Goal: Contribute content

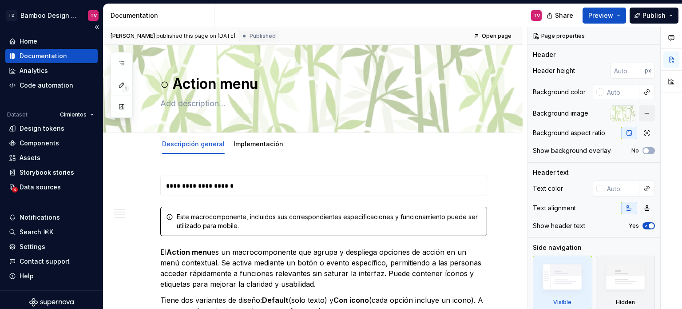
type textarea "*"
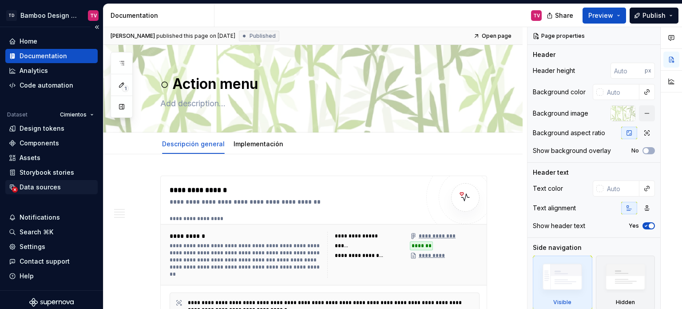
click at [42, 186] on div "Data sources" at bounding box center [40, 186] width 41 height 9
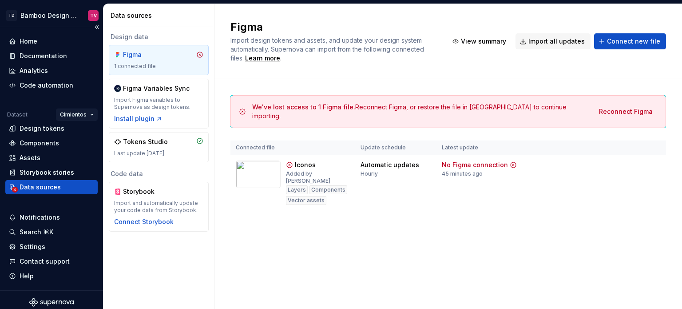
click at [85, 114] on html "TD Bamboo Design System TV Home Documentation Analytics Code automation Dataset…" at bounding box center [341, 154] width 682 height 309
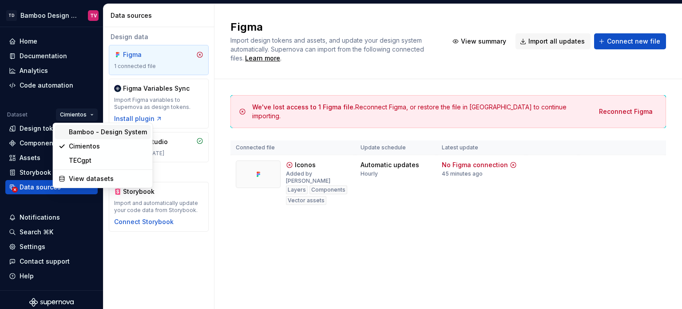
click at [86, 132] on div "Bamboo - Design System" at bounding box center [108, 131] width 78 height 9
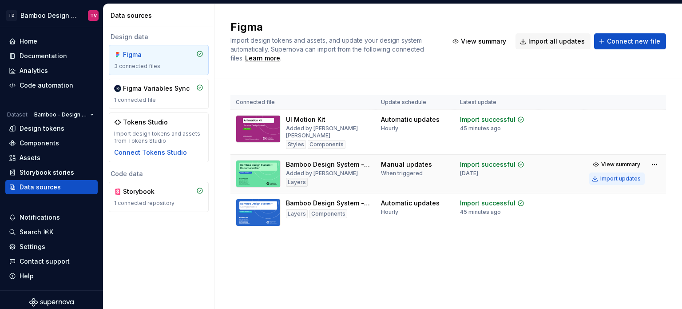
click at [606, 180] on div "Import updates" at bounding box center [620, 178] width 40 height 7
click at [606, 178] on div "Import updates" at bounding box center [620, 178] width 40 height 7
click at [607, 178] on div "Import updates" at bounding box center [620, 178] width 40 height 7
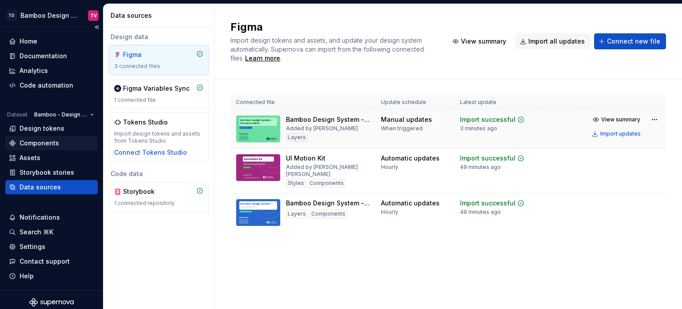
click at [47, 139] on div "Components" at bounding box center [40, 143] width 40 height 9
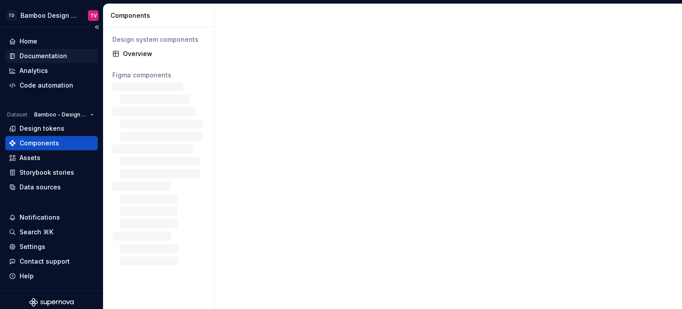
click at [55, 54] on div "Documentation" at bounding box center [43, 55] width 47 height 9
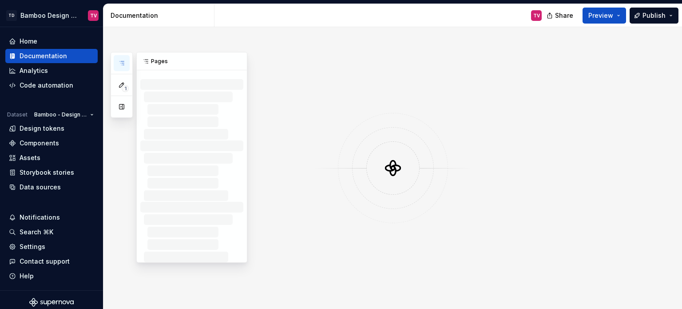
click at [125, 58] on button "button" at bounding box center [122, 63] width 16 height 16
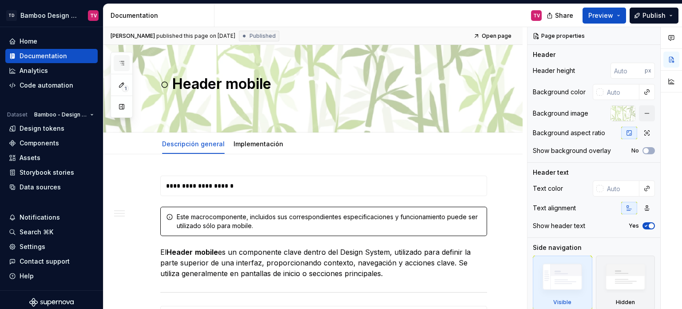
click at [120, 59] on icon "button" at bounding box center [121, 62] width 7 height 7
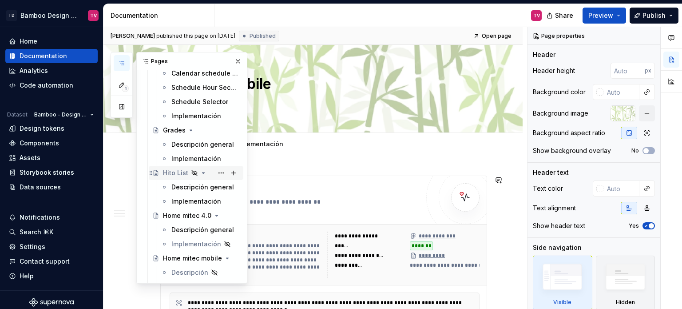
scroll to position [6250, 0]
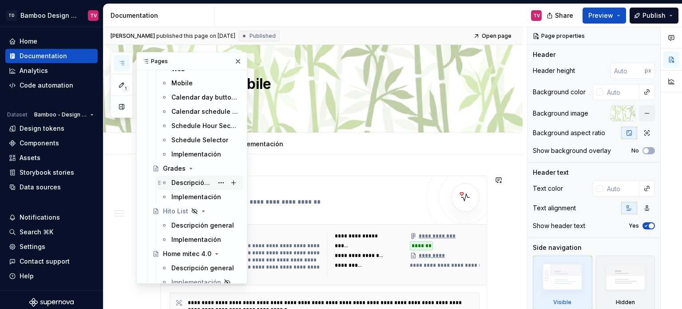
click at [187, 179] on div "Descripción general" at bounding box center [192, 182] width 42 height 9
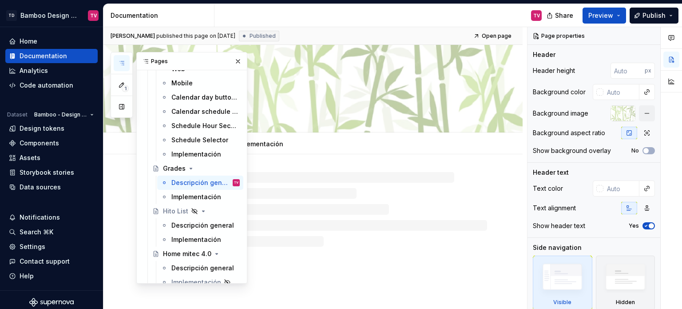
drag, startPoint x: 236, startPoint y: 58, endPoint x: 251, endPoint y: 107, distance: 50.7
click at [236, 58] on button "button" at bounding box center [238, 61] width 12 height 12
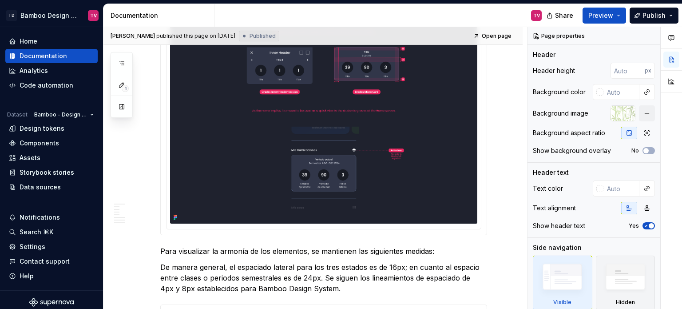
scroll to position [1332, 0]
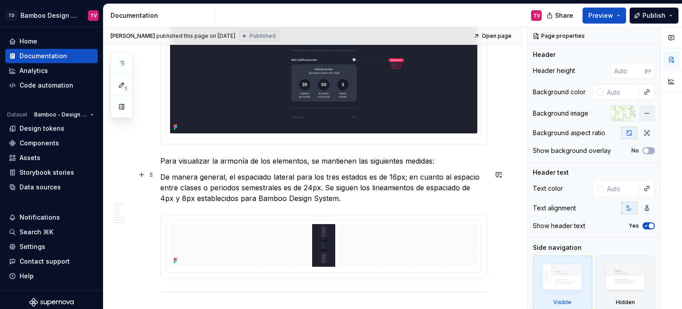
click at [327, 185] on p "De manera general, el espaciado lateral para los tres estados es de 16px; en cu…" at bounding box center [323, 187] width 327 height 32
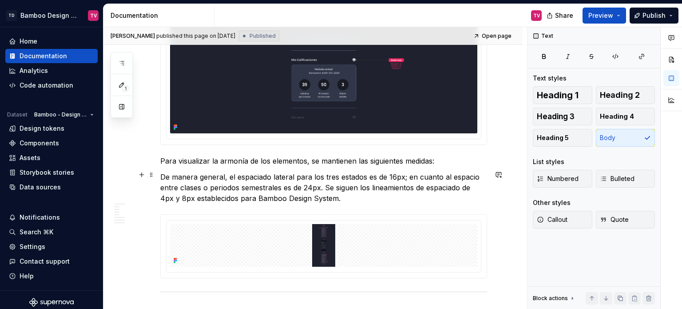
click at [342, 192] on p "De manera general, el espaciado lateral para los tres estados es de 16px; en cu…" at bounding box center [323, 187] width 327 height 32
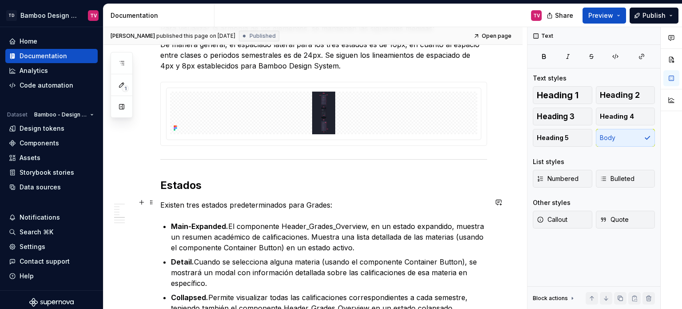
scroll to position [1465, 0]
click at [141, 82] on button "button" at bounding box center [141, 83] width 12 height 12
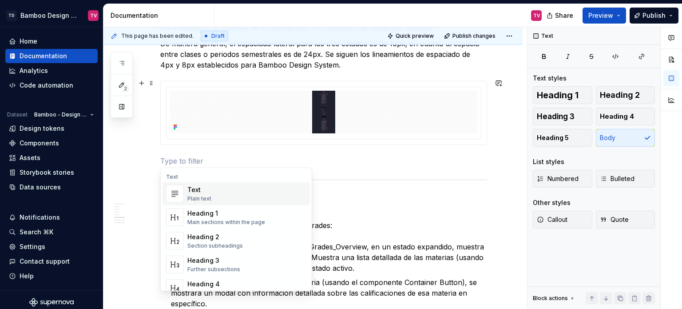
click at [205, 195] on div "Plain text" at bounding box center [199, 198] width 24 height 7
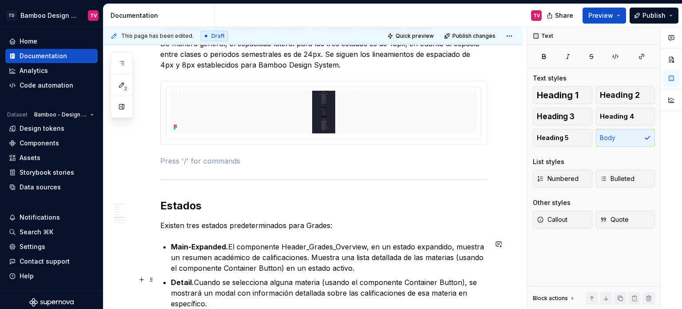
type textarea "*"
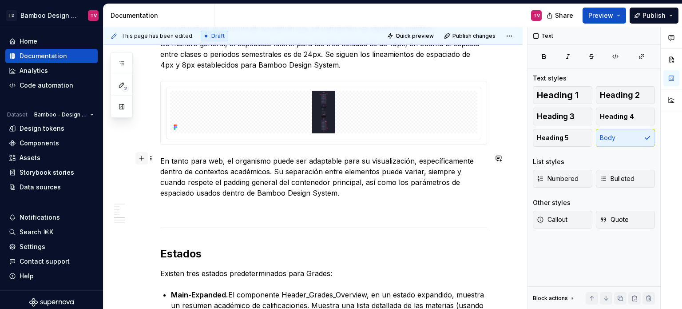
click at [143, 157] on button "button" at bounding box center [141, 158] width 12 height 12
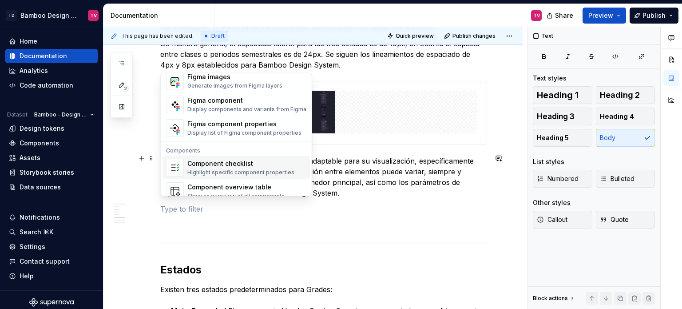
scroll to position [839, 0]
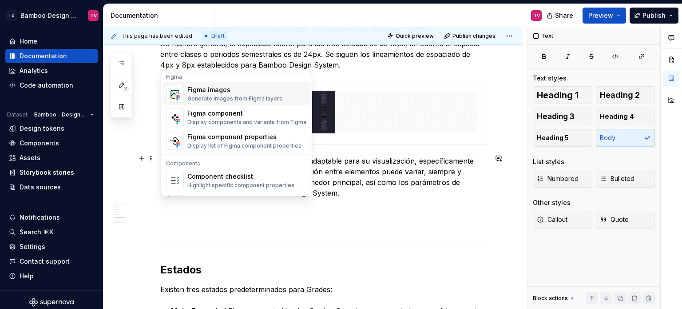
click at [226, 92] on div "Figma images" at bounding box center [234, 89] width 95 height 9
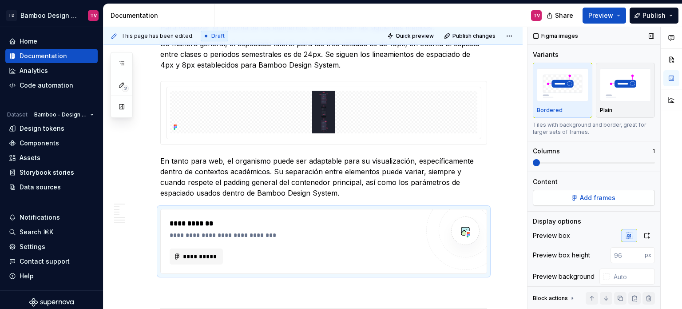
click at [604, 198] on span "Add frames" at bounding box center [598, 197] width 36 height 9
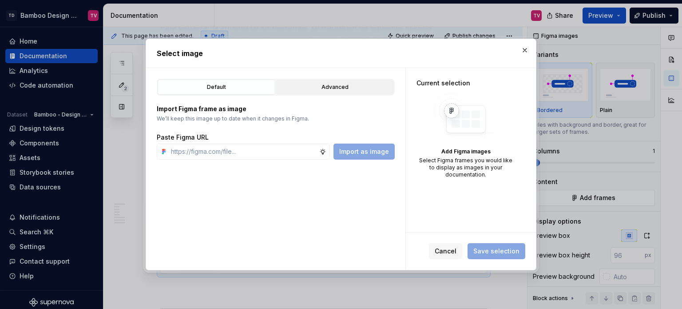
click at [311, 84] on div "Advanced" at bounding box center [334, 87] width 111 height 9
type textarea "*"
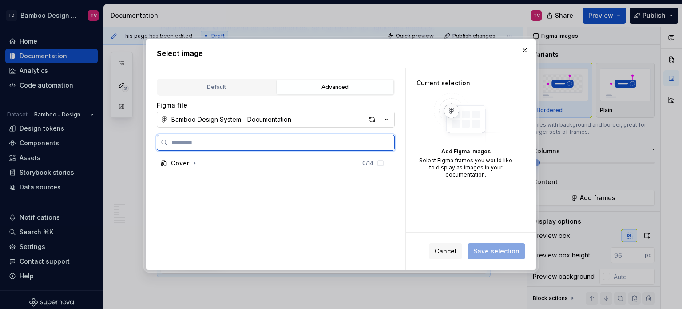
type textarea "*"
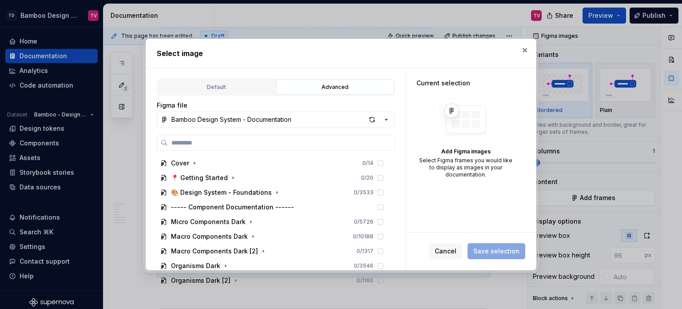
click at [259, 150] on div "Cover 0 / 14 📍 Getting Started 0 / 20 🎨 Design System - Foundations 0 / 3533 --…" at bounding box center [276, 212] width 238 height 154
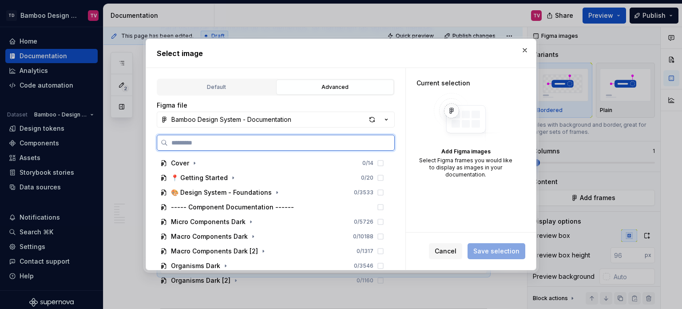
click at [260, 142] on input "search" at bounding box center [281, 142] width 226 height 9
paste input "**********"
type input "**********"
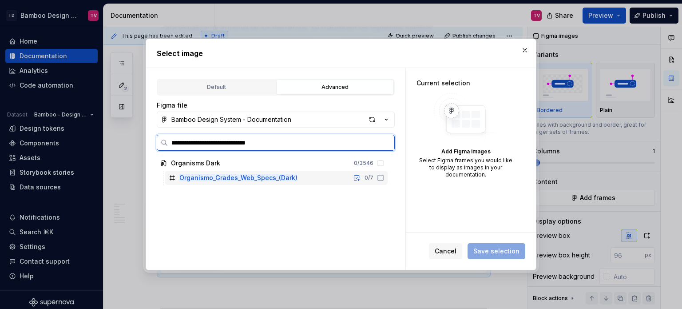
click at [378, 175] on icon at bounding box center [380, 177] width 7 height 7
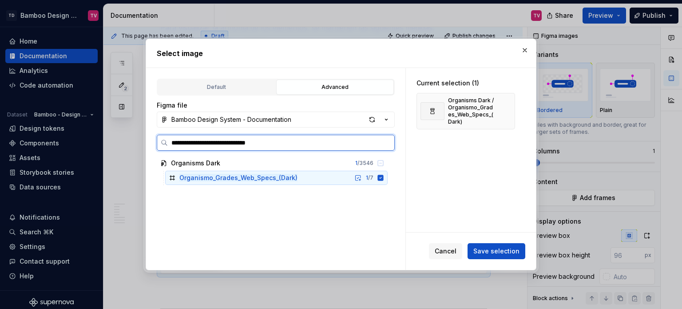
click at [384, 179] on div "Organismo_Grades_Web_Specs_(Dark) 1 / 7" at bounding box center [276, 177] width 222 height 14
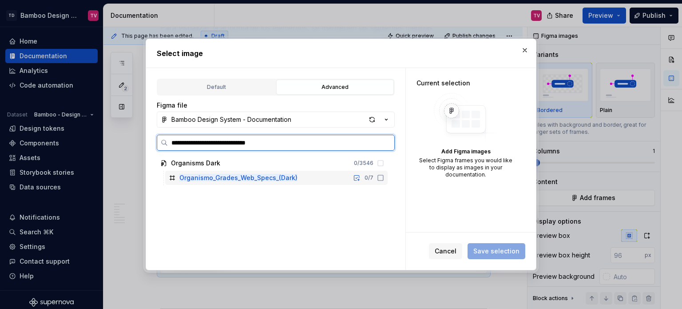
click at [384, 178] on div "Organismo_Grades_Web_Specs_(Dark) 0 / 7" at bounding box center [276, 177] width 222 height 14
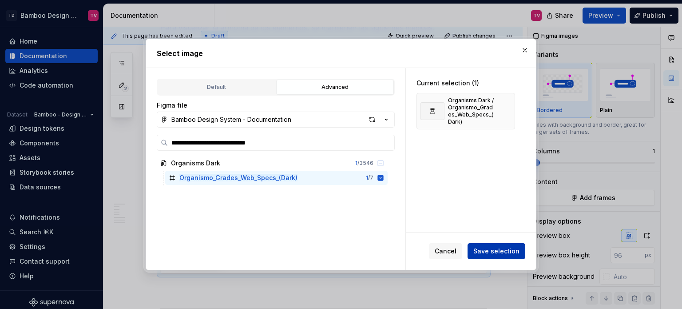
click at [512, 249] on span "Save selection" at bounding box center [496, 250] width 46 height 9
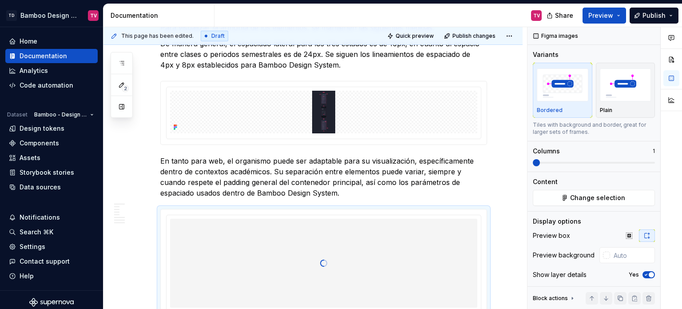
scroll to position [1494, 0]
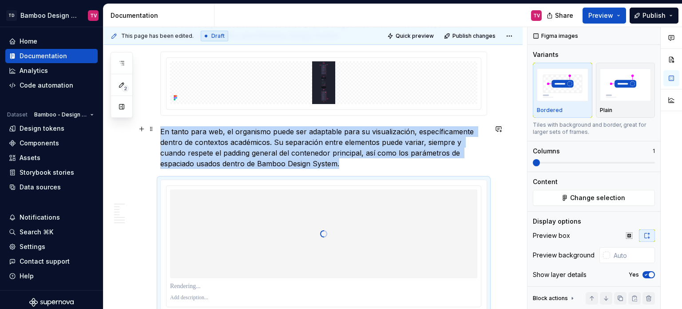
click at [371, 163] on p "En tanto para web, el organismo puede ser adaptable para su visualización, espe…" at bounding box center [323, 147] width 327 height 43
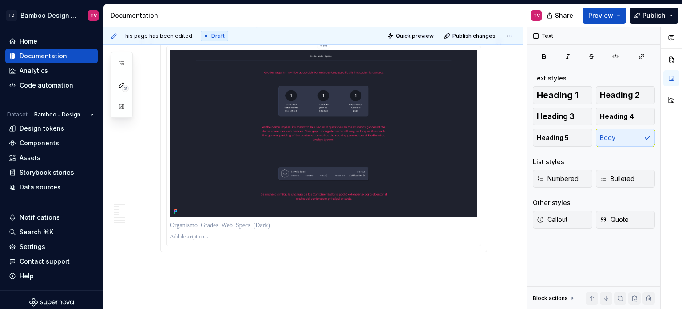
scroll to position [1716, 0]
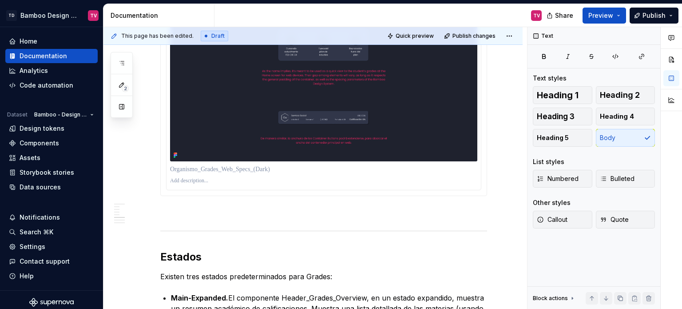
click at [233, 124] on img at bounding box center [323, 78] width 307 height 168
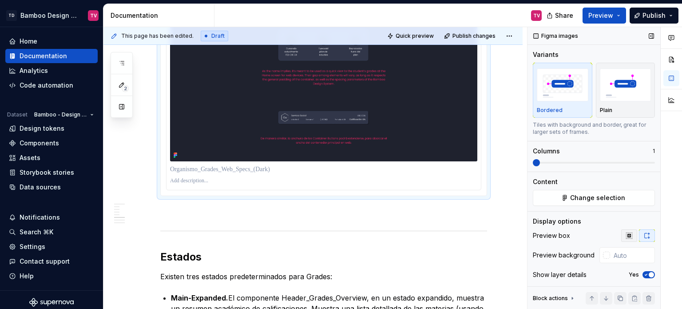
click at [627, 237] on icon "button" at bounding box center [628, 235] width 7 height 7
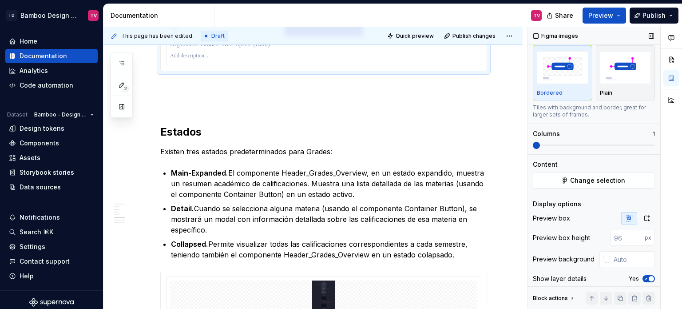
scroll to position [27, 0]
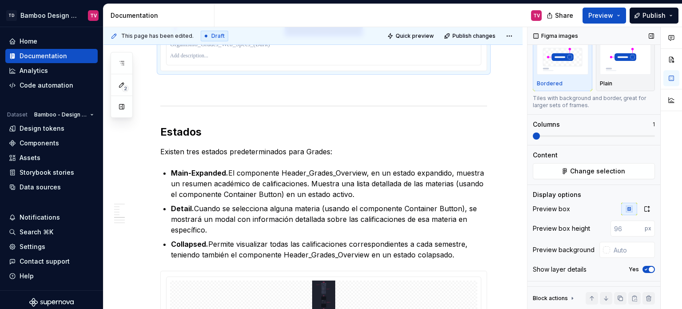
click at [643, 269] on icon "button" at bounding box center [645, 268] width 7 height 5
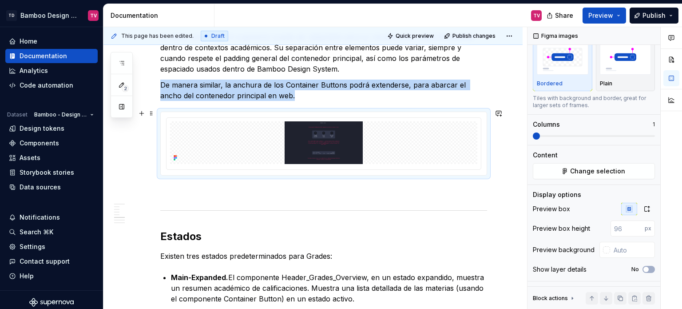
scroll to position [1626, 0]
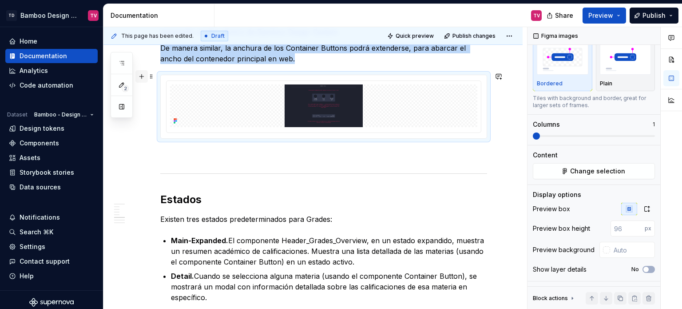
click at [142, 76] on button "button" at bounding box center [141, 76] width 12 height 12
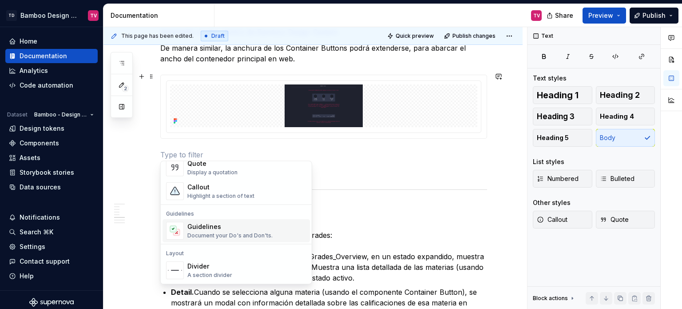
scroll to position [222, 0]
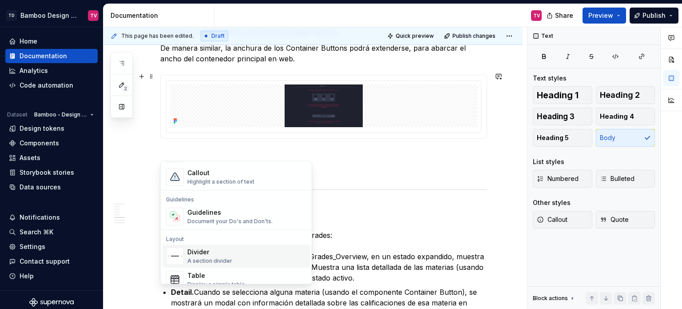
click at [207, 251] on div "Divider" at bounding box center [209, 251] width 45 height 9
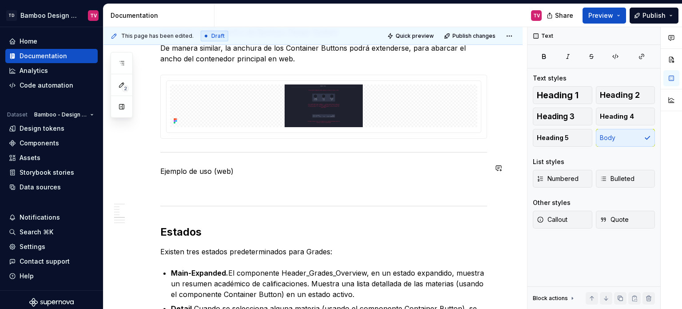
click at [209, 166] on p "Ejemplo de uso (web)" at bounding box center [323, 171] width 327 height 11
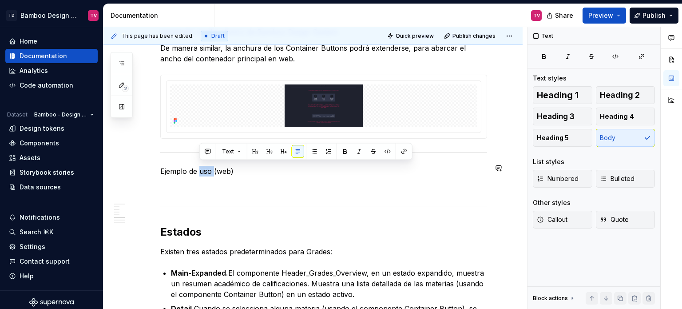
click at [209, 166] on p "Ejemplo de uso (web)" at bounding box center [323, 171] width 327 height 11
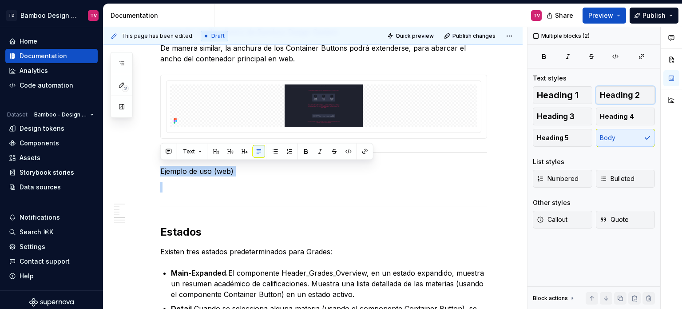
click at [623, 96] on span "Heading 2" at bounding box center [620, 95] width 40 height 9
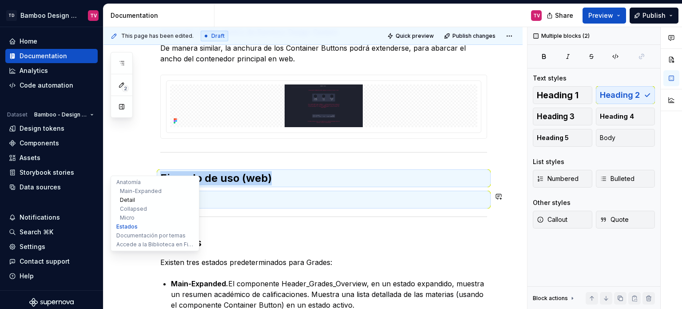
click at [134, 198] on button "Detail" at bounding box center [155, 199] width 84 height 9
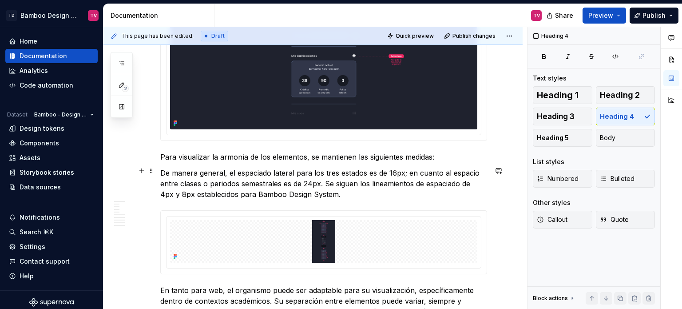
scroll to position [1558, 0]
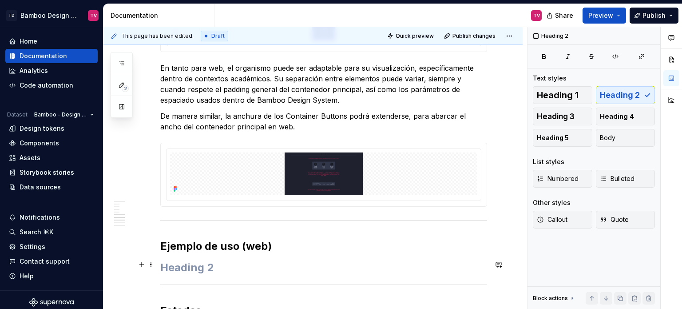
click at [218, 267] on h2 at bounding box center [323, 267] width 327 height 14
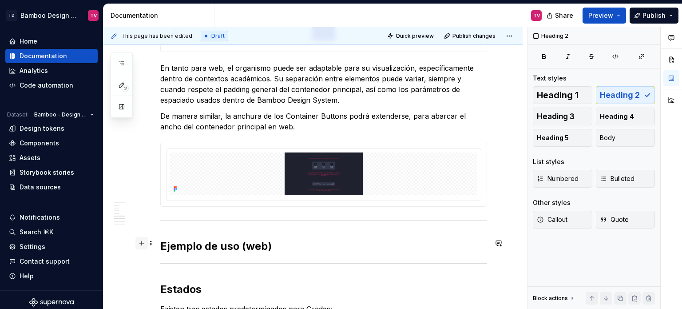
click at [142, 238] on button "button" at bounding box center [141, 243] width 12 height 12
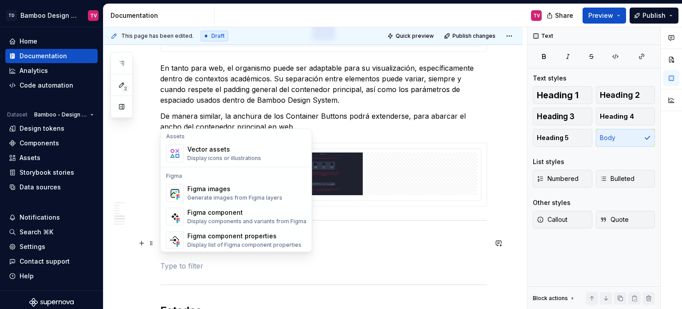
scroll to position [794, 0]
click at [217, 193] on div "Figma images" at bounding box center [234, 190] width 95 height 9
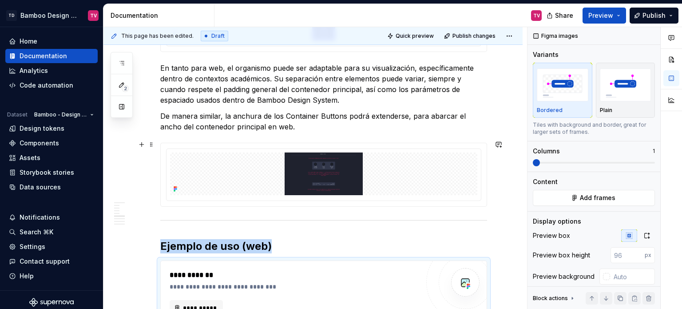
scroll to position [1570, 0]
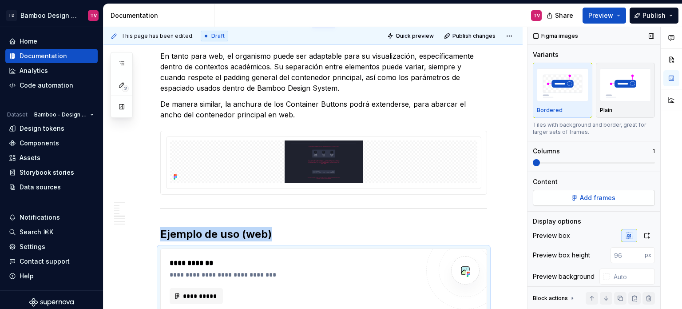
click at [610, 198] on span "Add frames" at bounding box center [598, 197] width 36 height 9
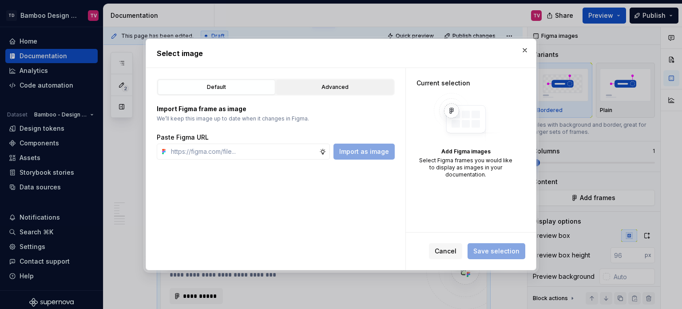
click at [310, 87] on div "Advanced" at bounding box center [334, 87] width 111 height 9
type textarea "*"
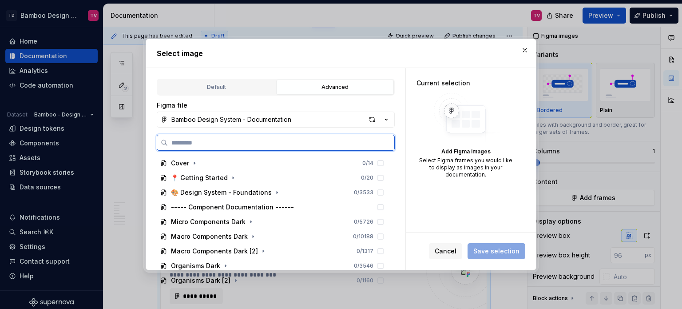
click at [239, 143] on input "search" at bounding box center [281, 142] width 226 height 9
paste input "**********"
type input "**********"
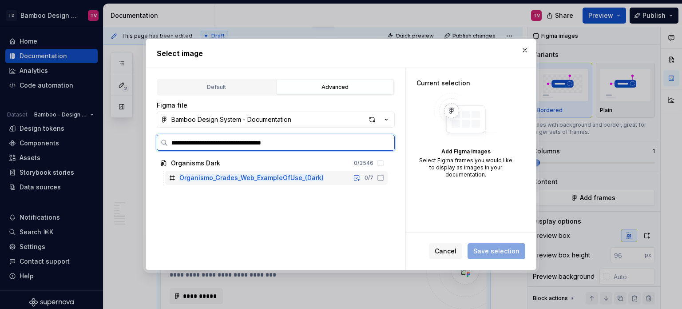
click at [380, 176] on icon at bounding box center [380, 177] width 7 height 7
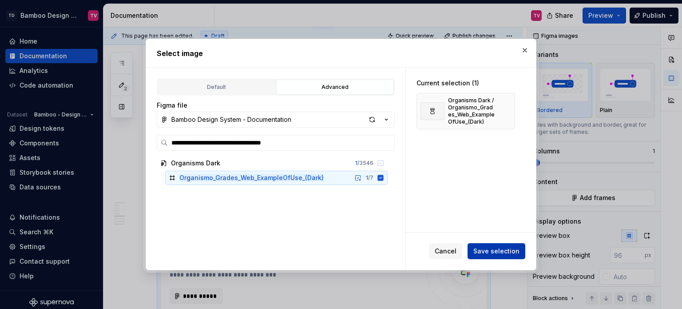
click at [497, 252] on span "Save selection" at bounding box center [496, 250] width 46 height 9
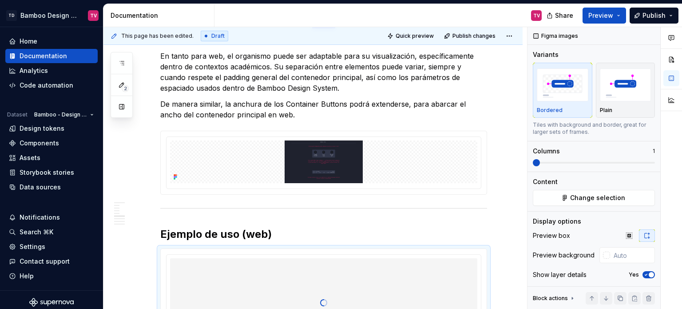
scroll to position [1638, 0]
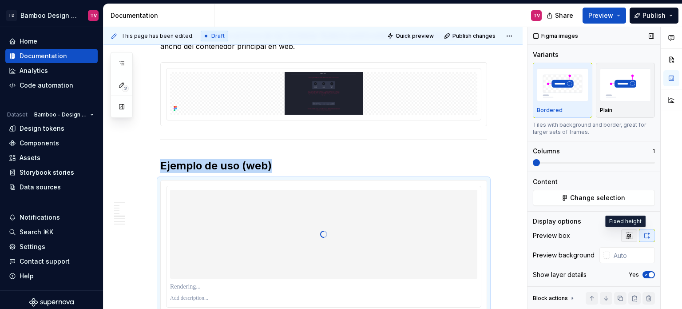
click at [625, 234] on icon "button" at bounding box center [628, 235] width 7 height 7
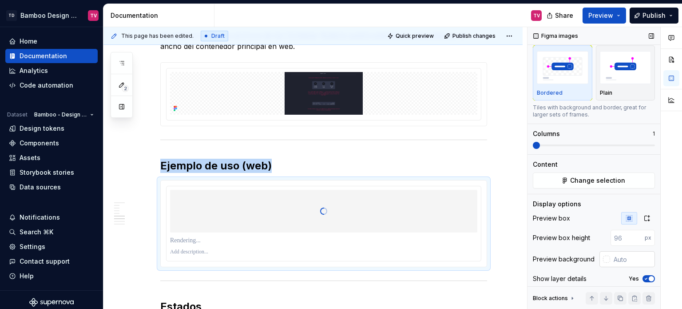
scroll to position [27, 0]
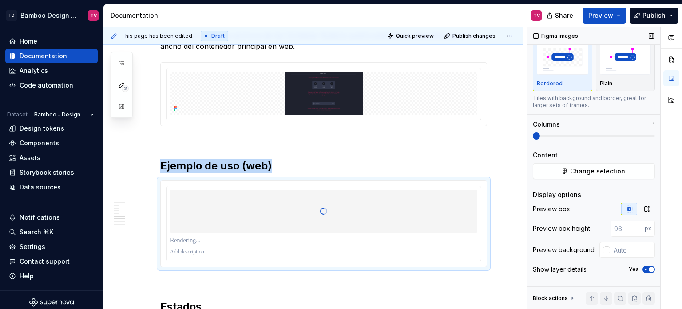
click at [642, 266] on icon "button" at bounding box center [645, 268] width 7 height 5
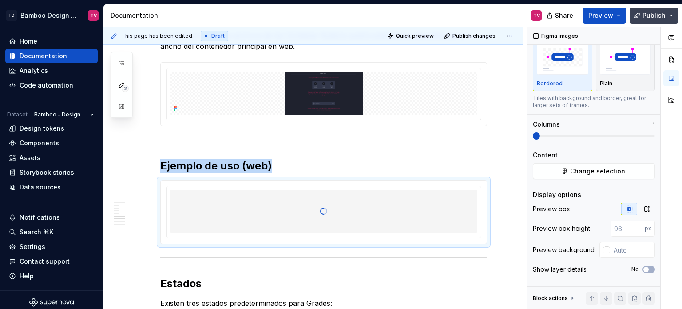
click at [641, 16] on button "Publish" at bounding box center [653, 16] width 49 height 16
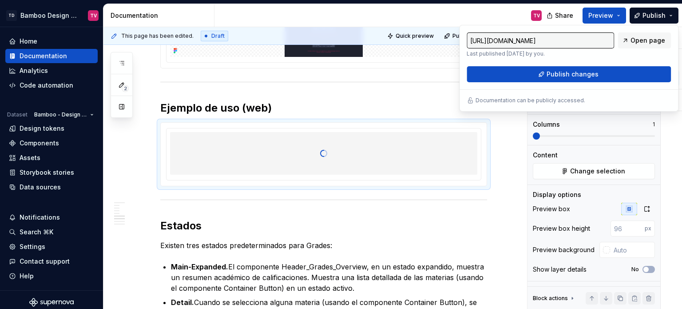
scroll to position [1727, 0]
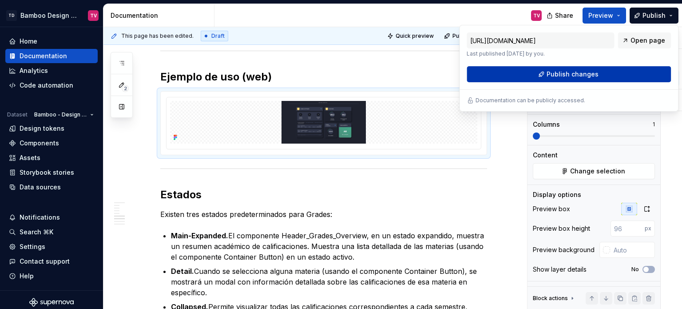
click at [566, 73] on span "Publish changes" at bounding box center [572, 74] width 52 height 9
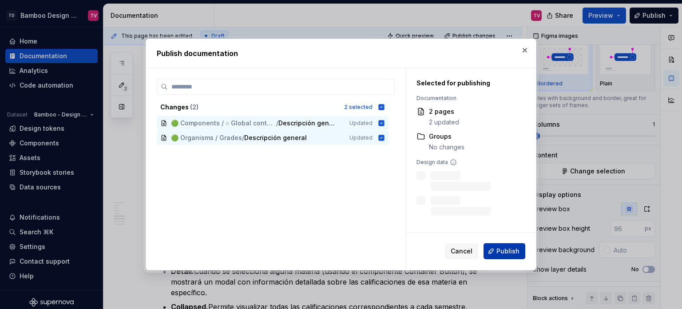
click at [492, 254] on button "Publish" at bounding box center [504, 251] width 42 height 16
type textarea "*"
